Goal: Communication & Community: Answer question/provide support

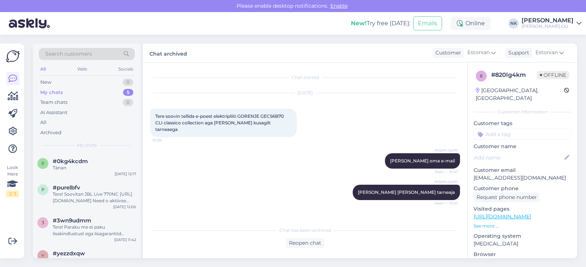
scroll to position [59, 0]
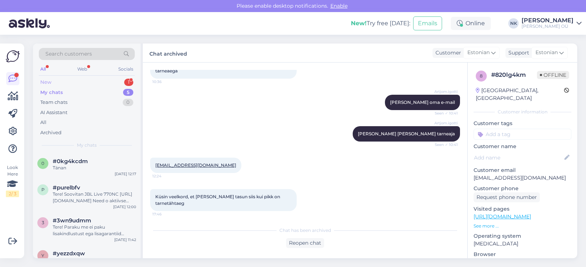
click at [86, 83] on div "New 1" at bounding box center [87, 82] width 96 height 10
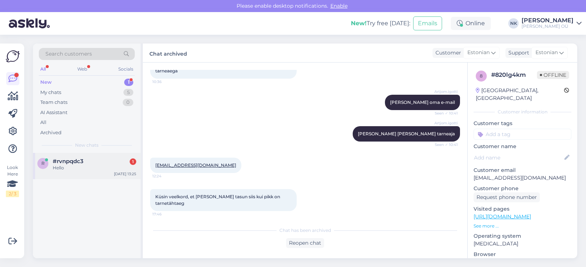
click at [82, 166] on div "Hello" at bounding box center [94, 168] width 83 height 7
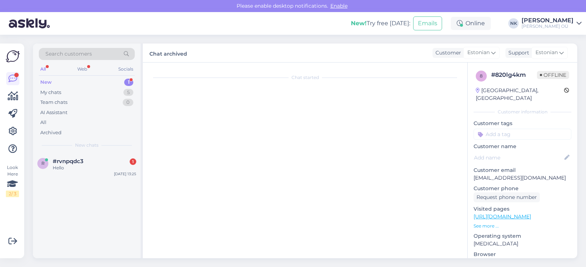
scroll to position [0, 0]
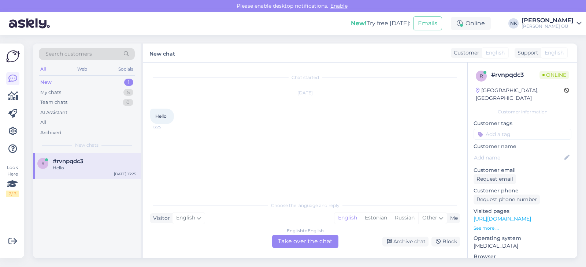
click at [296, 244] on div "English to English Take over the chat" at bounding box center [305, 241] width 66 height 13
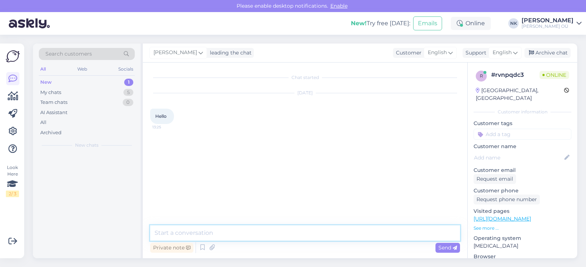
click at [289, 234] on textarea at bounding box center [305, 232] width 310 height 15
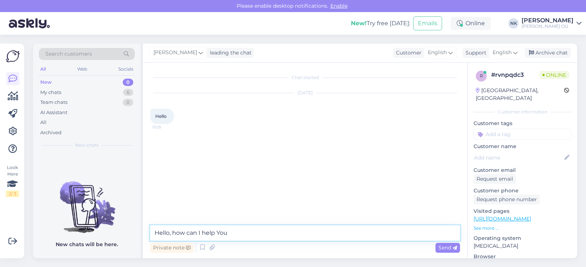
type textarea "Hello, how can I help You?"
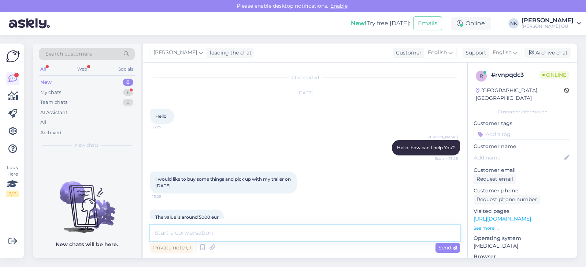
scroll to position [14, 0]
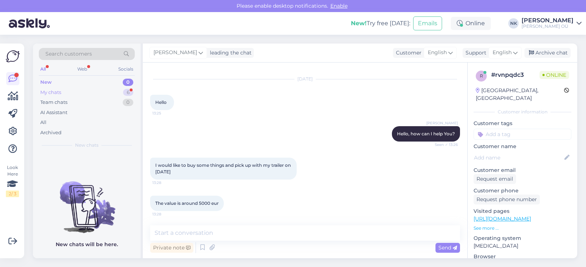
click at [116, 95] on div "My chats 6" at bounding box center [87, 92] width 96 height 10
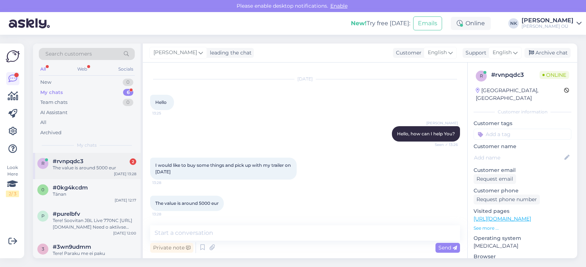
click at [100, 162] on div "#rvnpqdc3 2" at bounding box center [94, 161] width 83 height 7
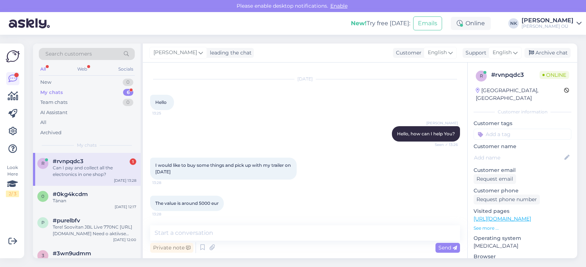
scroll to position [46, 0]
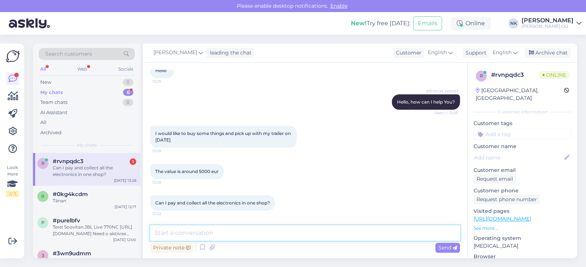
click at [225, 227] on textarea at bounding box center [305, 232] width 310 height 15
click at [215, 232] on textarea at bounding box center [305, 232] width 310 height 15
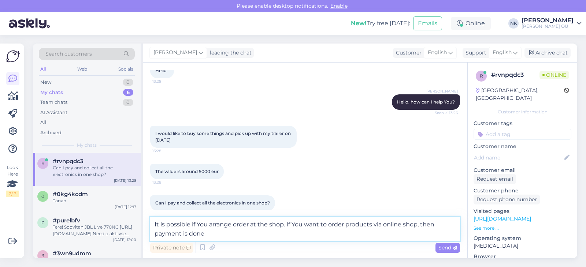
scroll to position [0, 0]
drag, startPoint x: 214, startPoint y: 235, endPoint x: 153, endPoint y: 235, distance: 61.1
click at [153, 235] on textarea "It is possible if You arrange order at the shop. If You want to order products …" at bounding box center [305, 229] width 310 height 24
type textarea "It is possible if You arrange order at the shop. If You want to order products …"
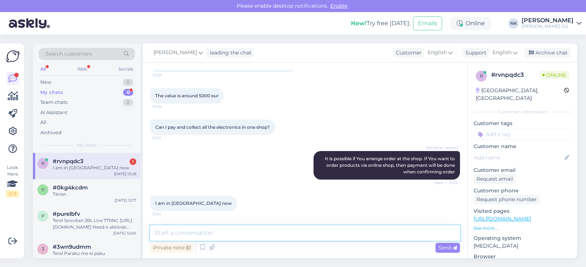
scroll to position [153, 0]
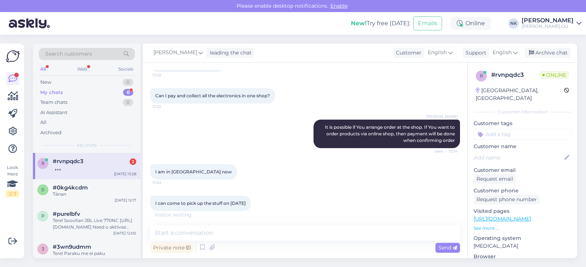
click at [85, 169] on div at bounding box center [94, 168] width 83 height 7
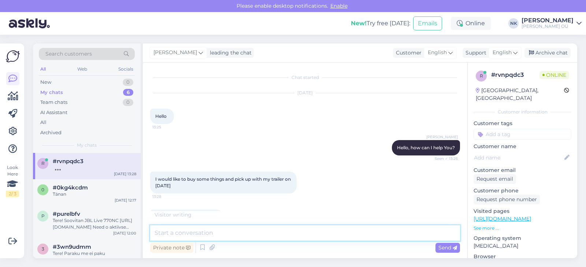
click at [208, 228] on textarea at bounding box center [305, 232] width 310 height 15
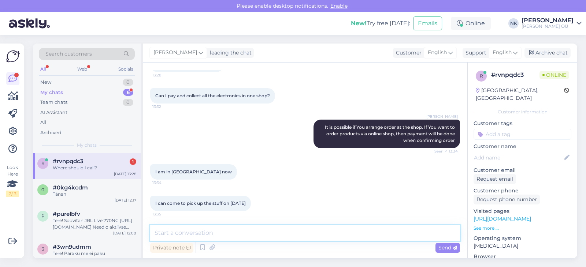
scroll to position [185, 0]
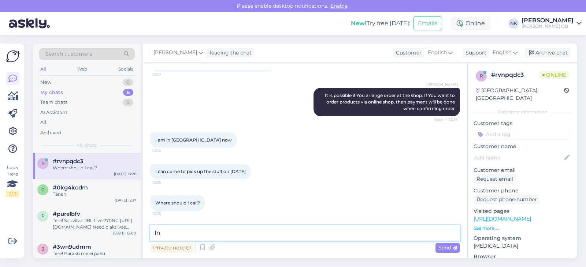
type textarea "I"
click at [231, 235] on textarea "In this case You can make order in online shop and prepa" at bounding box center [305, 232] width 310 height 15
click at [229, 234] on textarea "In this case You can make order in online shop and prepa" at bounding box center [305, 232] width 310 height 15
drag, startPoint x: 347, startPoint y: 239, endPoint x: 326, endPoint y: 235, distance: 21.2
click at [326, 235] on textarea "In this case You can make and prepay order in online shop and prepa" at bounding box center [305, 232] width 310 height 15
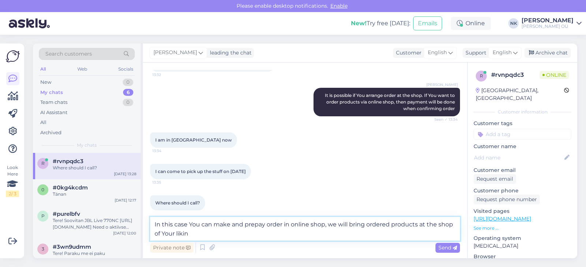
type textarea "In this case You can make and prepay order in online shop, we will bring ordere…"
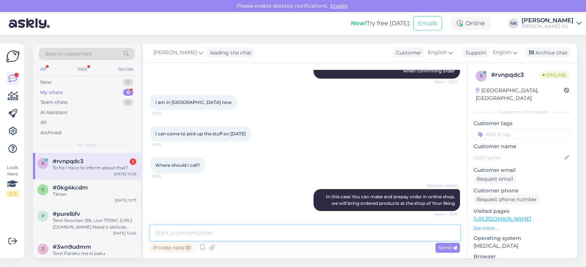
scroll to position [254, 0]
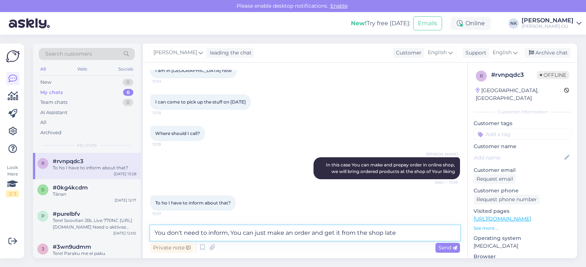
type textarea "You don't need to inform, You can just make an order and get it from the shop l…"
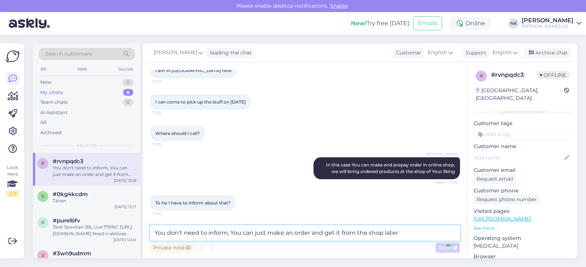
scroll to position [292, 0]
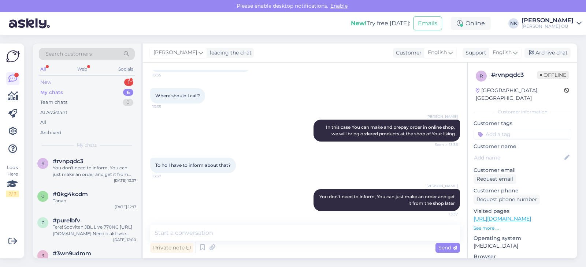
click at [71, 79] on div "New 1" at bounding box center [87, 82] width 96 height 10
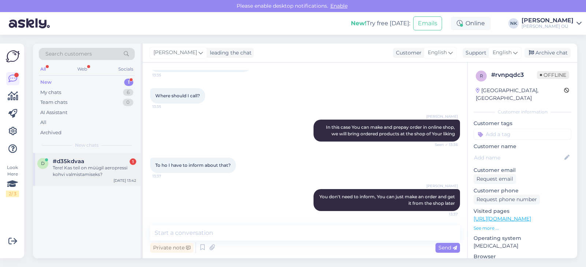
click at [100, 168] on div "Tere! Kas teil on müügil aeropressi kohvi valmistamiseks?" at bounding box center [94, 171] width 83 height 13
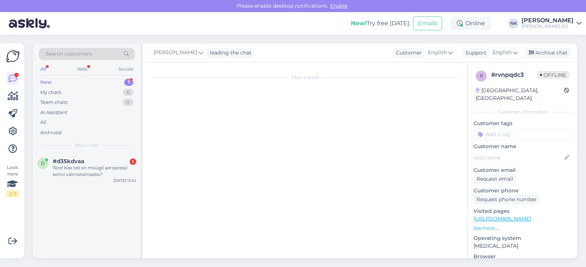
scroll to position [0, 0]
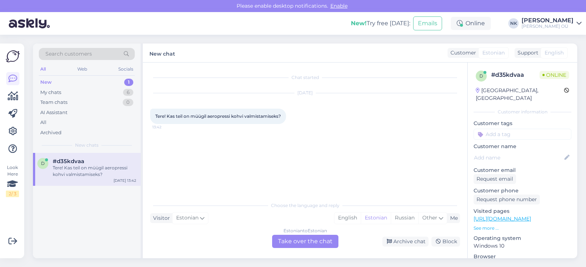
click at [496, 216] on link "[URL][DOMAIN_NAME]" at bounding box center [501, 219] width 57 height 7
click at [295, 250] on div "Chat started [DATE] Tere! Kas teil on müügil aeropressi kohvi valmistamiseks? 1…" at bounding box center [305, 161] width 324 height 196
click at [276, 236] on div "Estonian to Estonian Take over the chat" at bounding box center [305, 241] width 66 height 13
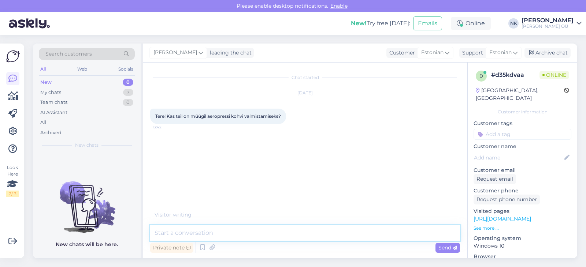
click at [292, 238] on textarea at bounding box center [305, 232] width 310 height 15
type textarea "Tere! EI, kahjuks seda pole"
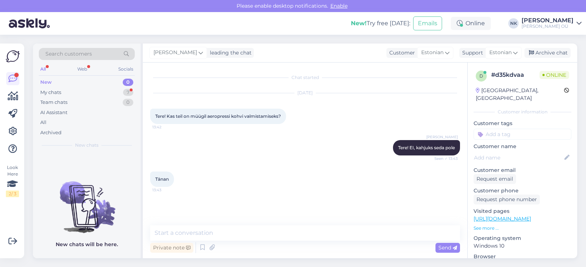
click at [85, 87] on div "New 0" at bounding box center [87, 82] width 96 height 10
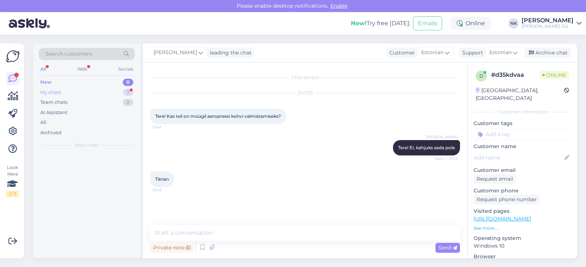
click at [85, 93] on div "My chats 7" at bounding box center [87, 92] width 96 height 10
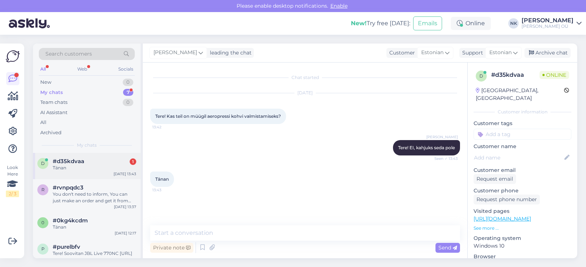
click at [100, 164] on div "#d35kdvaa 1" at bounding box center [94, 161] width 83 height 7
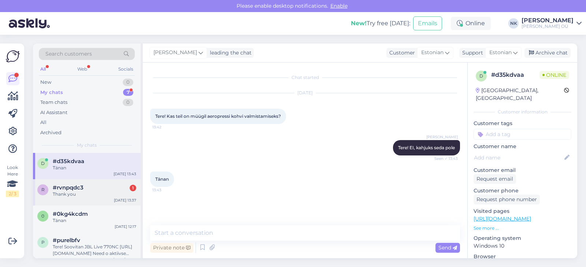
click at [88, 184] on div "r #rvnpqdc3 1 Thank you [DATE] 13:37" at bounding box center [87, 192] width 108 height 26
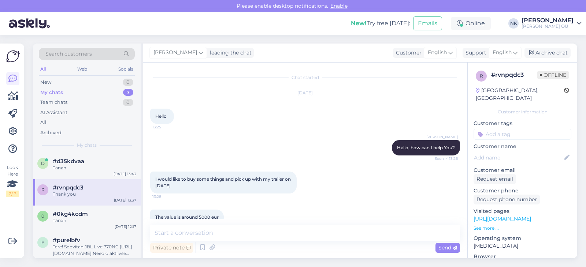
scroll to position [324, 0]
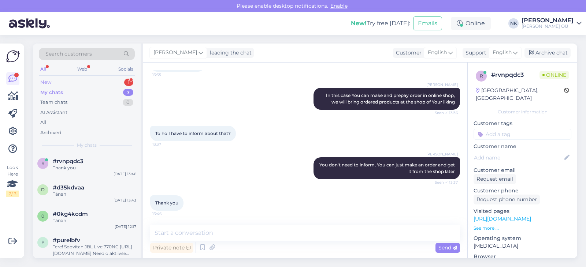
click at [111, 80] on div "New 1" at bounding box center [87, 82] width 96 height 10
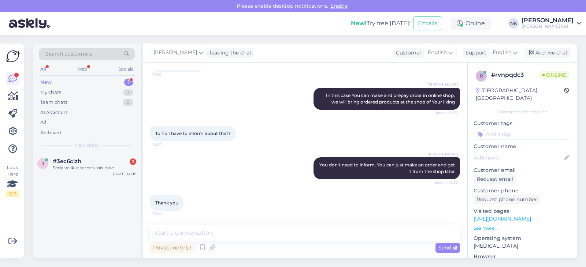
drag, startPoint x: 90, startPoint y: 165, endPoint x: 144, endPoint y: 173, distance: 54.8
click at [90, 165] on div "Seda valikut tarne viisis pole" at bounding box center [94, 168] width 83 height 7
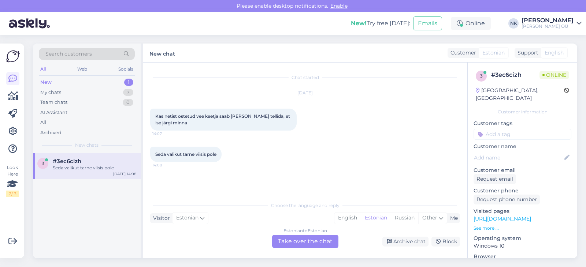
click at [320, 237] on div "Estonian to Estonian Take over the chat" at bounding box center [305, 241] width 66 height 13
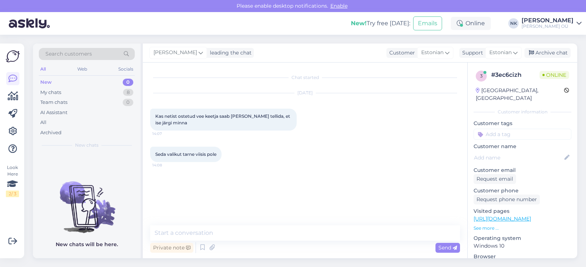
click at [525, 216] on link "[URL][DOMAIN_NAME]" at bounding box center [501, 219] width 57 height 7
click at [272, 225] on div "Chat started [DATE] Kas netist ostetud vee keetja saab [PERSON_NAME] tellida, e…" at bounding box center [305, 161] width 324 height 196
click at [268, 230] on textarea at bounding box center [305, 232] width 310 height 15
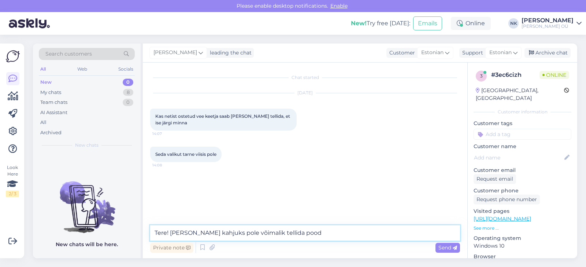
type textarea "Tere! [PERSON_NAME] kahjuks pole võimalik tellida poodi"
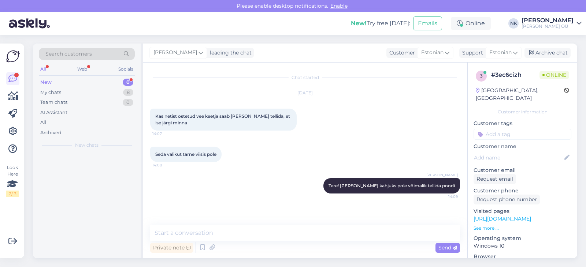
click at [118, 84] on div "New 0" at bounding box center [87, 82] width 96 height 10
click at [115, 91] on div "My chats 8" at bounding box center [87, 92] width 96 height 10
click at [209, 163] on div "Seda valikut tarne viisis pole 14:08" at bounding box center [305, 154] width 310 height 31
click at [80, 83] on div "New 0" at bounding box center [87, 82] width 96 height 10
click at [110, 173] on div "Tere! Kas eripaigaldus sisaldab [PERSON_NAME] integreeritud [PERSON_NAME] monte…" at bounding box center [94, 171] width 83 height 13
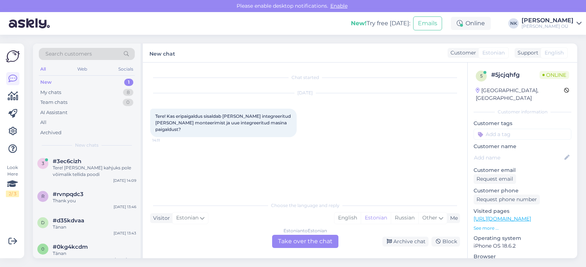
click at [86, 79] on div "New 1" at bounding box center [87, 82] width 96 height 10
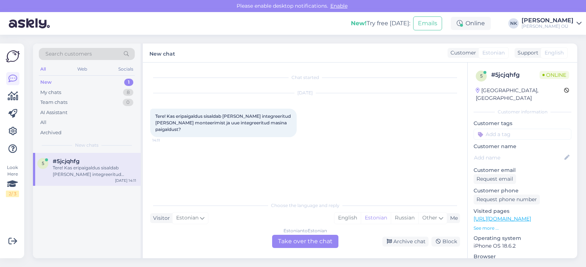
click at [305, 242] on div "Estonian to Estonian Take over the chat" at bounding box center [305, 241] width 66 height 13
click at [301, 242] on div "Estonian to Estonian Take over the chat" at bounding box center [305, 241] width 66 height 13
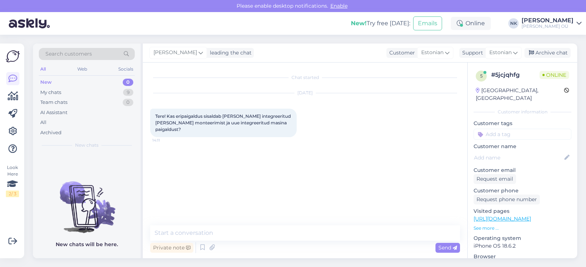
click at [255, 221] on div "Chat started [DATE] Tere! Kas eripaigaldus sisaldab [PERSON_NAME] integreeritud…" at bounding box center [305, 161] width 324 height 196
click at [244, 236] on textarea at bounding box center [305, 232] width 310 height 15
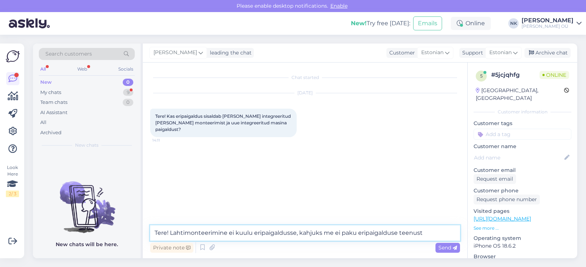
click at [373, 238] on textarea "Tere! Lahtimonteerimine ei kuulu eripaigaldusse, kahjuks me ei paku eripaigaldu…" at bounding box center [305, 232] width 310 height 15
click at [374, 233] on textarea "Tere! Lahtimonteerimine ei kuulu eripaigaldusse, kahjuks me ei paku eripaigaldu…" at bounding box center [305, 232] width 310 height 15
click at [447, 231] on textarea "Tere! Lahtimonteerimine ei kuulu eripaigaldusse, kahjuks me ei paku lahtimontee…" at bounding box center [305, 232] width 310 height 15
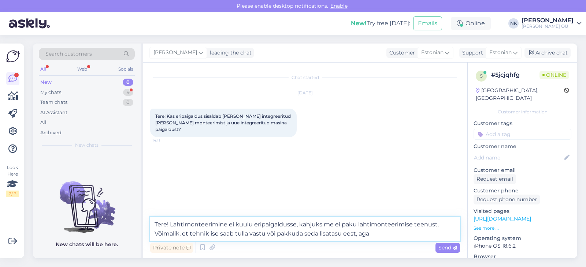
click at [387, 232] on textarea "Tere! Lahtimonteerimine ei kuulu eripaigaldusse, kahjuks me ei paku lahtimontee…" at bounding box center [305, 229] width 310 height 24
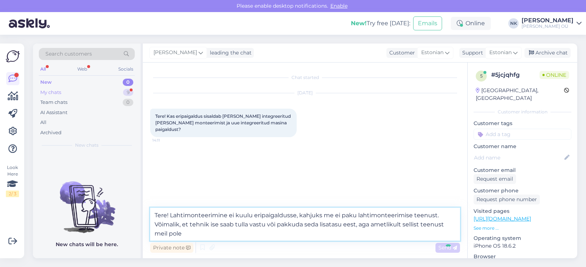
type textarea "Tere! Lahtimonteerimine ei kuulu eripaigaldusse, kahjuks me ei paku lahtimontee…"
click at [92, 93] on div "My chats 9" at bounding box center [87, 92] width 96 height 10
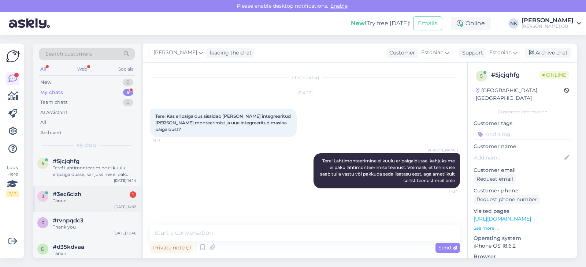
click at [104, 201] on div "Tänud" at bounding box center [94, 201] width 83 height 7
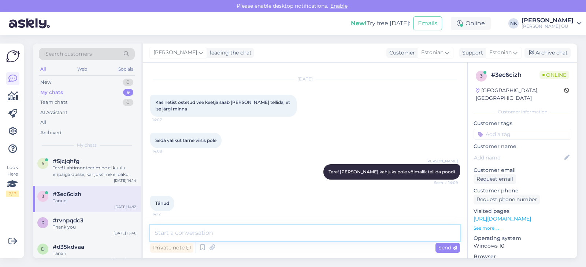
click at [256, 240] on textarea at bounding box center [305, 232] width 310 height 15
type textarea "Palun"
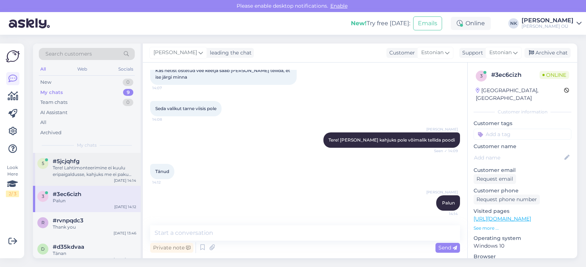
click at [105, 171] on div "Tere! Lahtimonteerimine ei kuulu eripaigaldusse, kahjuks me ei paku lahtimontee…" at bounding box center [94, 171] width 83 height 13
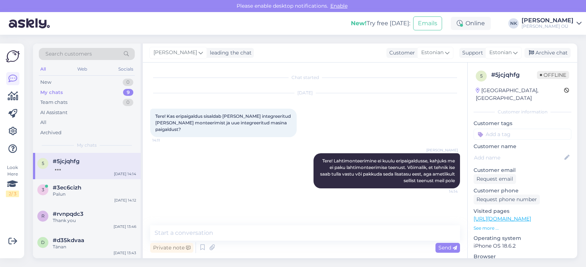
scroll to position [9, 0]
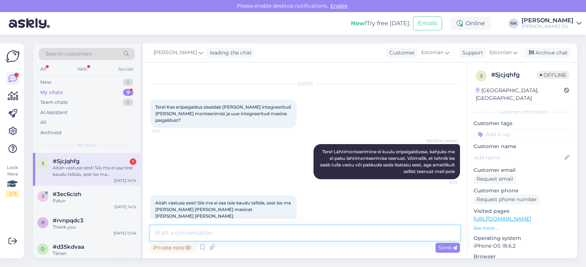
click at [185, 226] on textarea at bounding box center [305, 232] width 310 height 15
click at [186, 231] on textarea at bounding box center [305, 232] width 310 height 15
click at [79, 162] on span "#5jcjqhfg" at bounding box center [66, 161] width 27 height 7
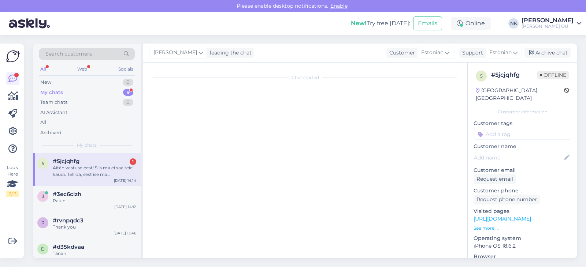
scroll to position [0, 0]
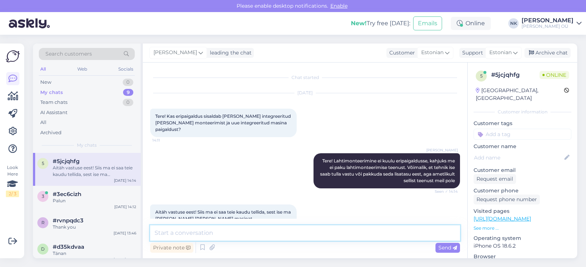
click at [200, 237] on textarea at bounding box center [305, 232] width 310 height 15
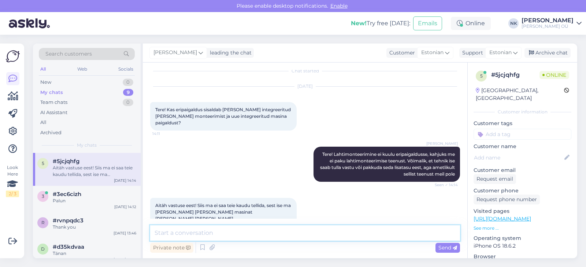
scroll to position [9, 0]
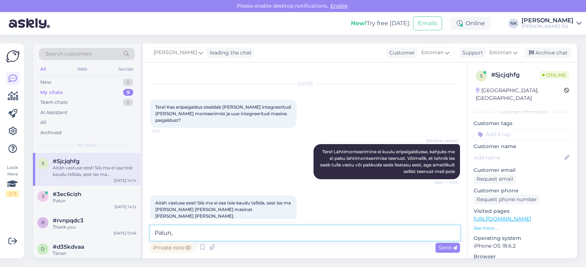
click at [179, 230] on textarea "Palun," at bounding box center [305, 232] width 310 height 15
type textarea "Palun"
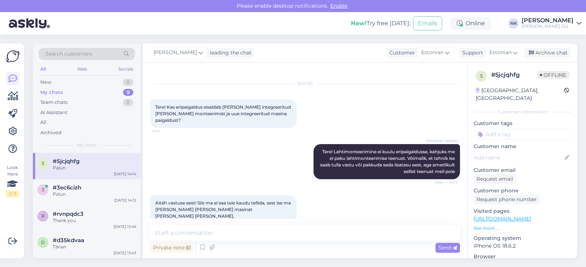
scroll to position [40, 0]
